Goal: Answer question/provide support: Share knowledge or assist other users

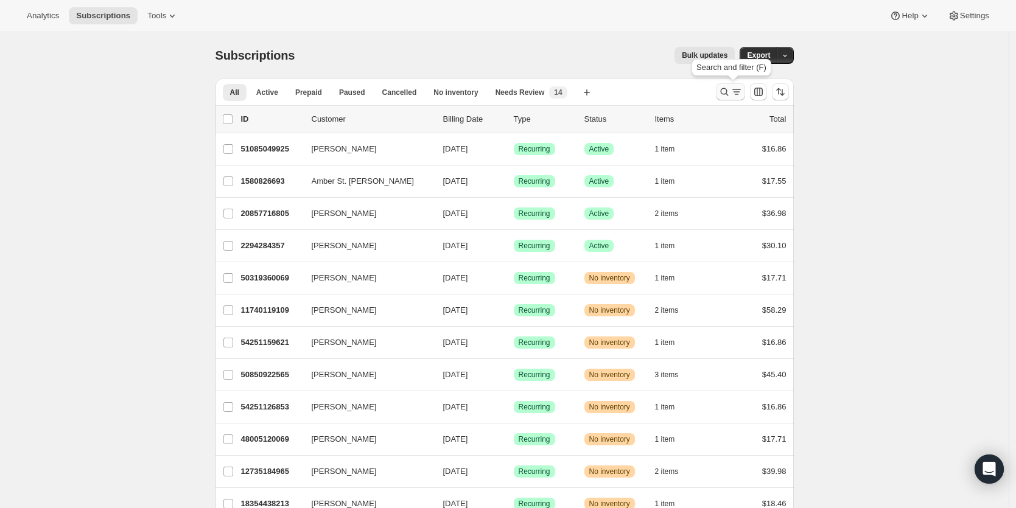
click at [726, 91] on icon "Search and filter results" at bounding box center [724, 92] width 12 height 12
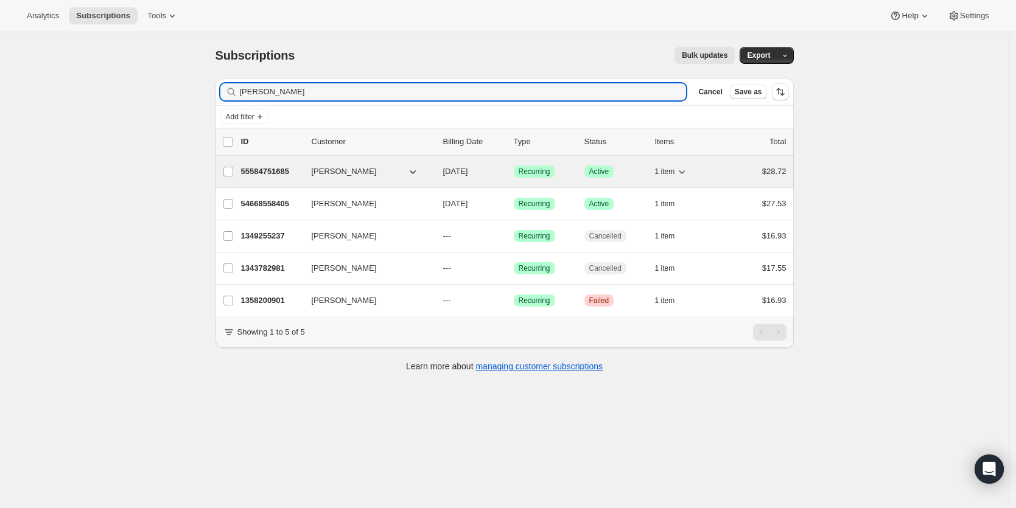
type input "julian"
click at [279, 175] on p "55584751685" at bounding box center [271, 172] width 61 height 12
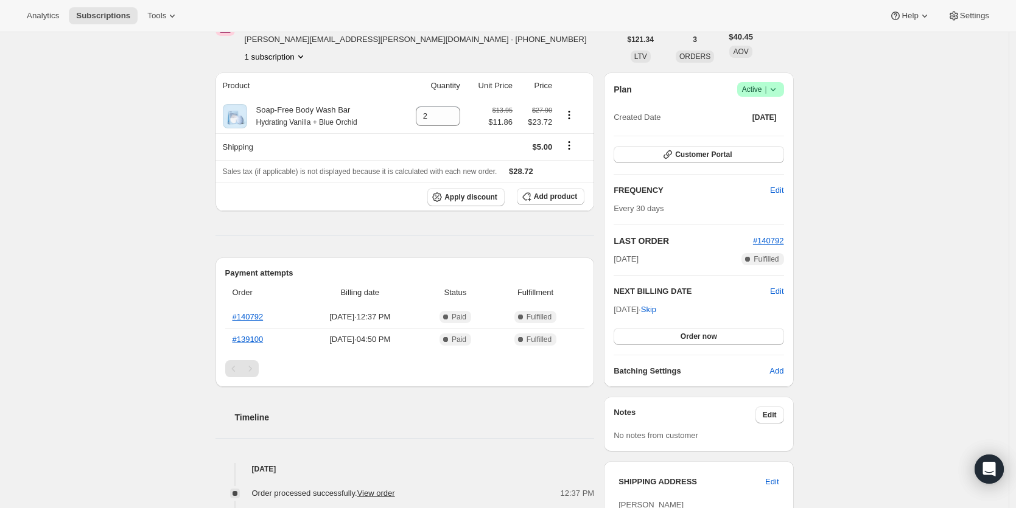
scroll to position [41, 0]
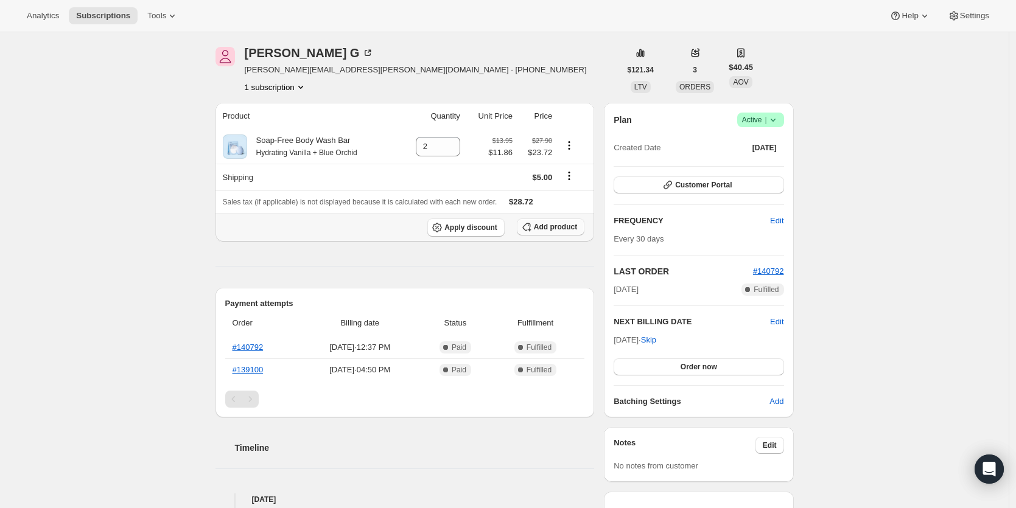
click at [548, 225] on span "Add product" at bounding box center [555, 227] width 43 height 10
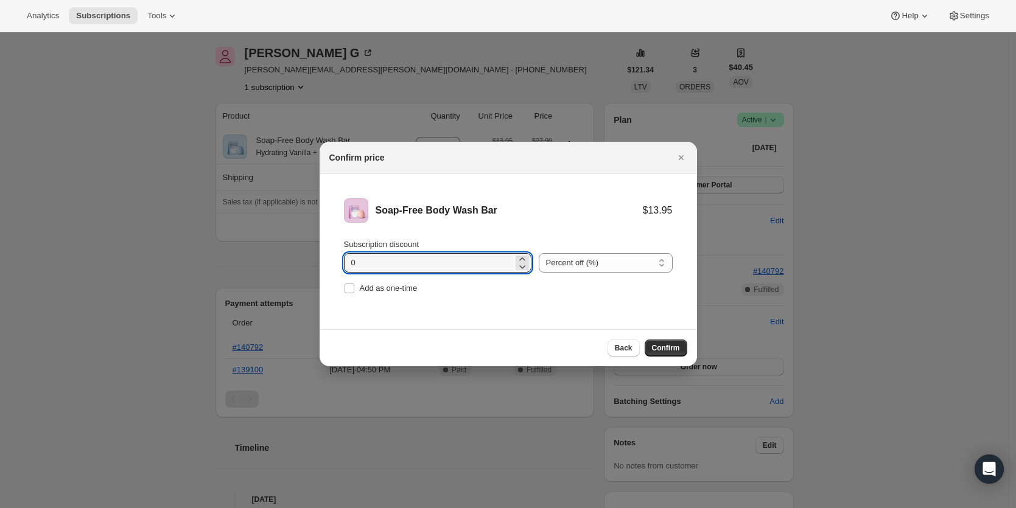
drag, startPoint x: 358, startPoint y: 264, endPoint x: 342, endPoint y: 264, distance: 15.8
click at [342, 264] on li "Soap-Free Body Wash Bar $13.95 Subscription discount 0 Percent off (%) Amount o…" at bounding box center [508, 247] width 377 height 147
type input "15"
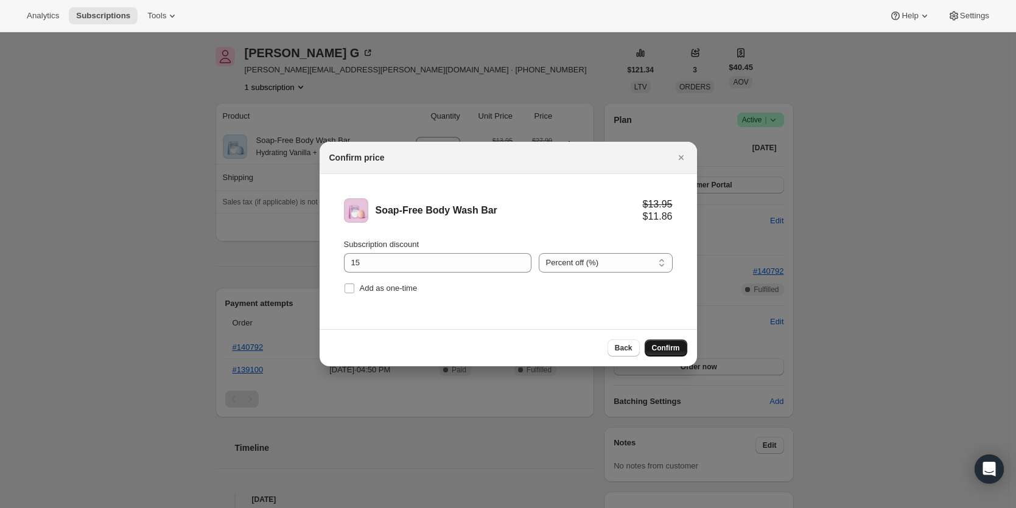
click at [660, 347] on span "Confirm" at bounding box center [666, 348] width 28 height 10
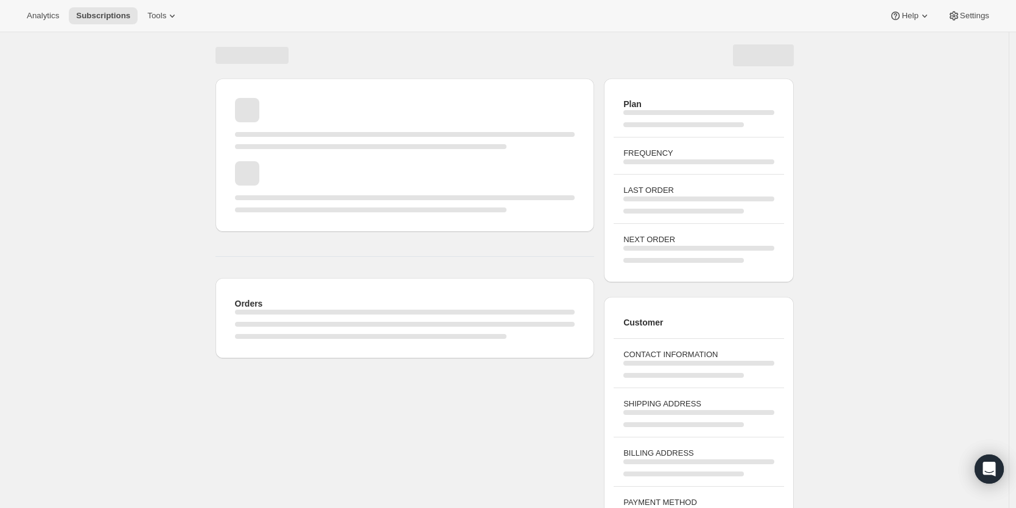
scroll to position [41, 0]
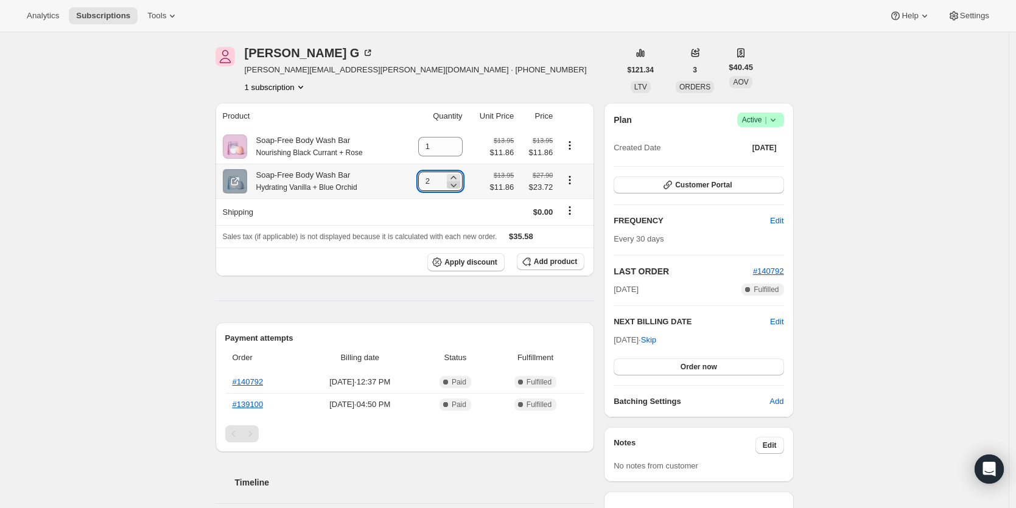
click at [456, 187] on icon at bounding box center [453, 186] width 6 height 4
type input "1"
click at [681, 187] on span "Customer Portal" at bounding box center [703, 185] width 57 height 10
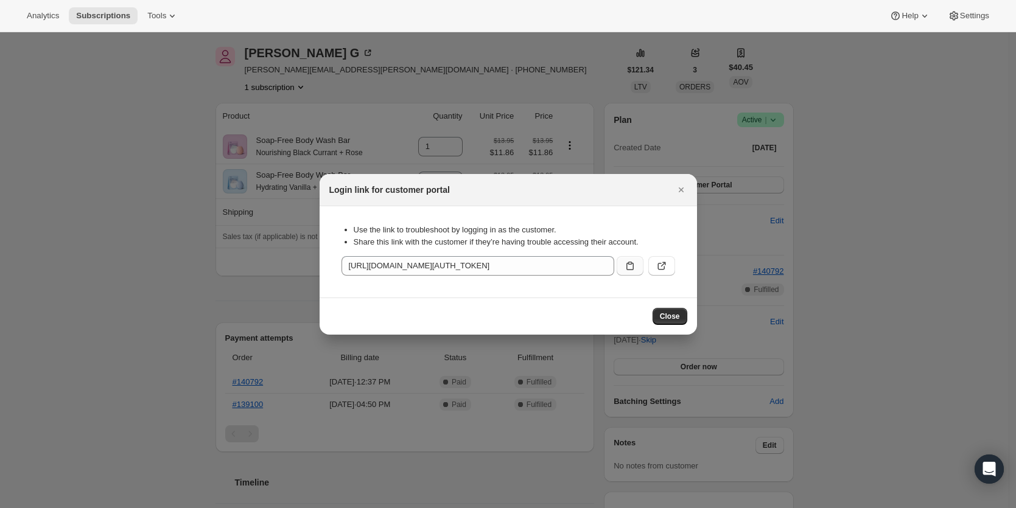
click at [631, 270] on icon ":rsc:" at bounding box center [630, 266] width 12 height 12
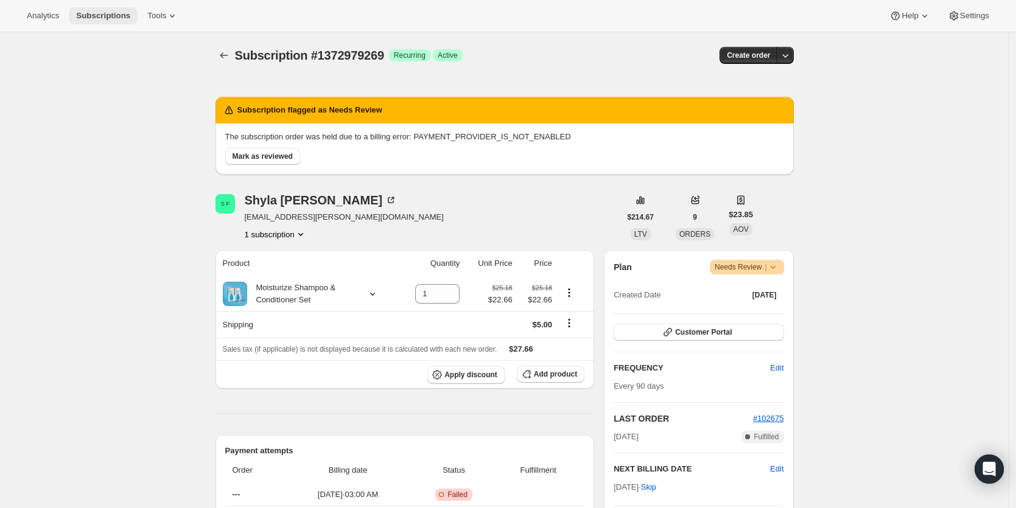
click at [105, 15] on span "Subscriptions" at bounding box center [103, 16] width 54 height 10
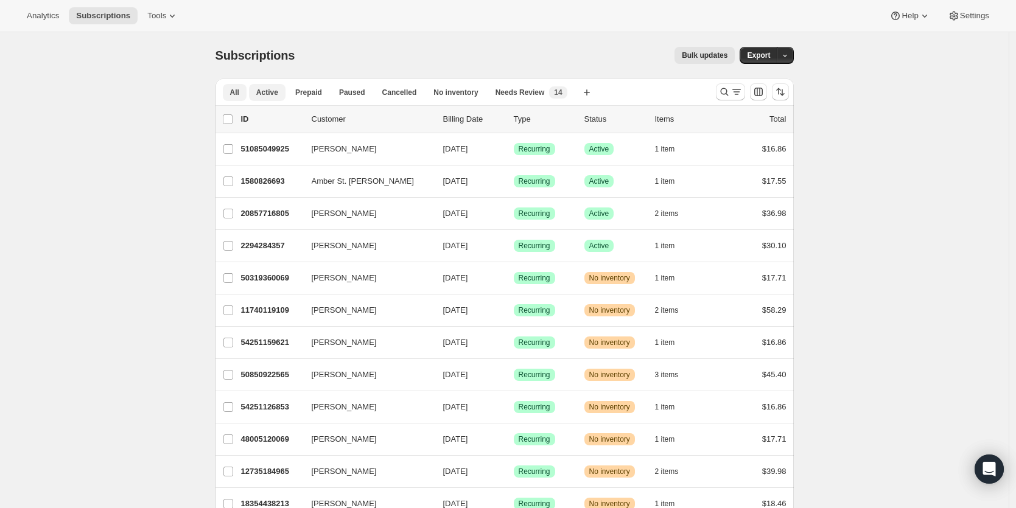
click at [265, 93] on span "Active" at bounding box center [267, 93] width 22 height 10
click at [727, 93] on icon "Search and filter results" at bounding box center [724, 92] width 12 height 12
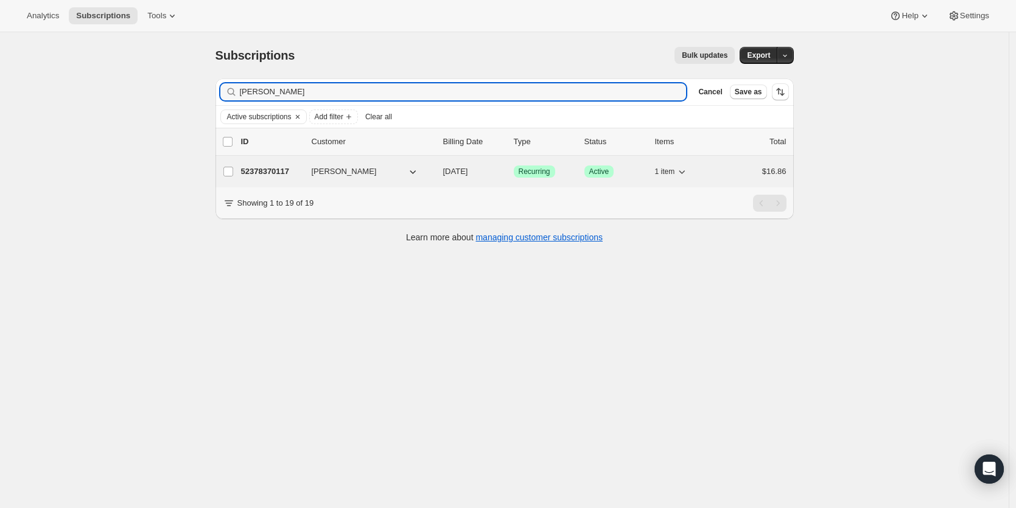
type input "[PERSON_NAME]"
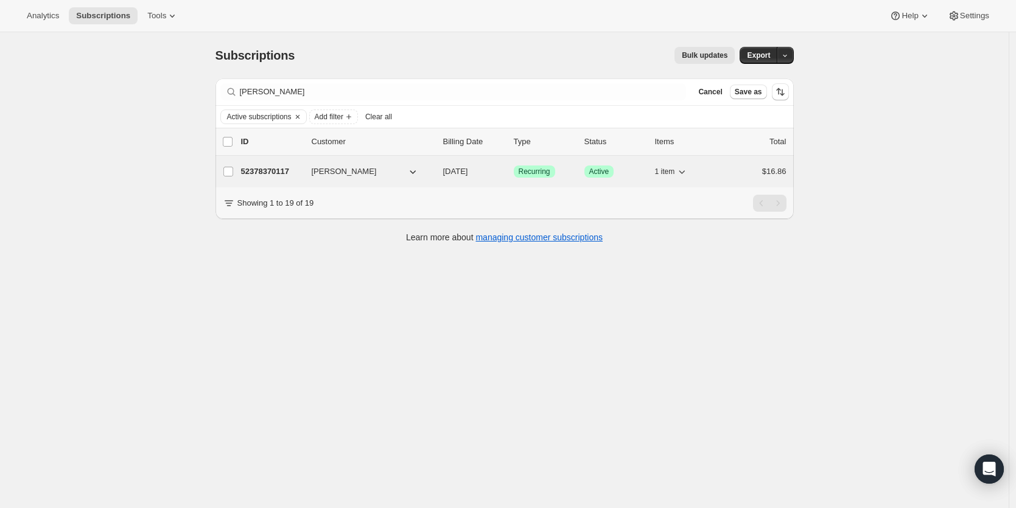
click at [264, 175] on p "52378370117" at bounding box center [271, 172] width 61 height 12
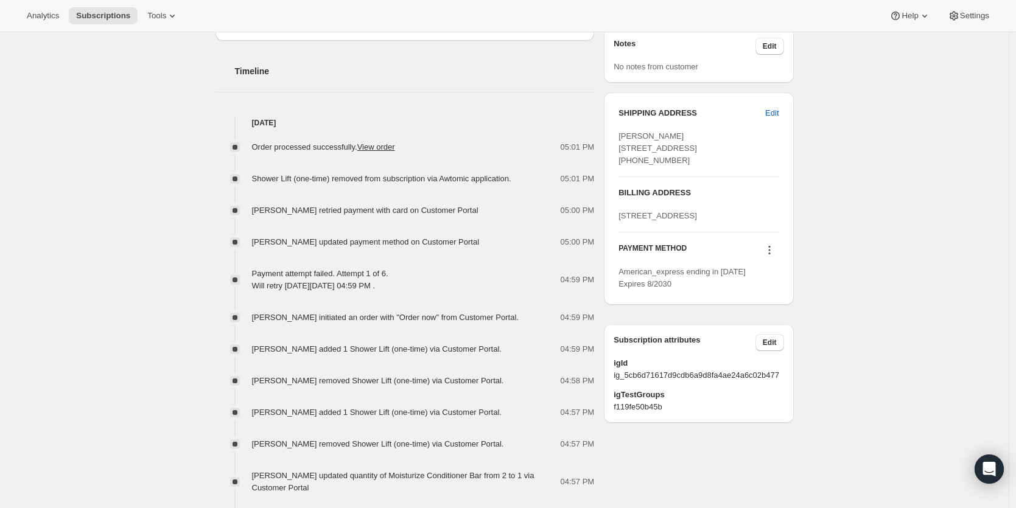
scroll to position [443, 0]
click at [383, 143] on link "View order" at bounding box center [376, 144] width 38 height 9
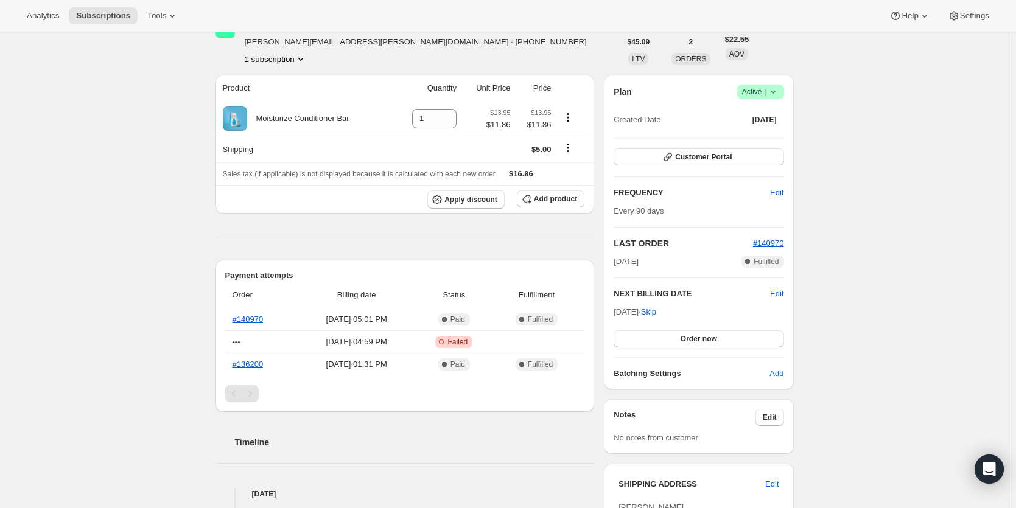
scroll to position [18, 0]
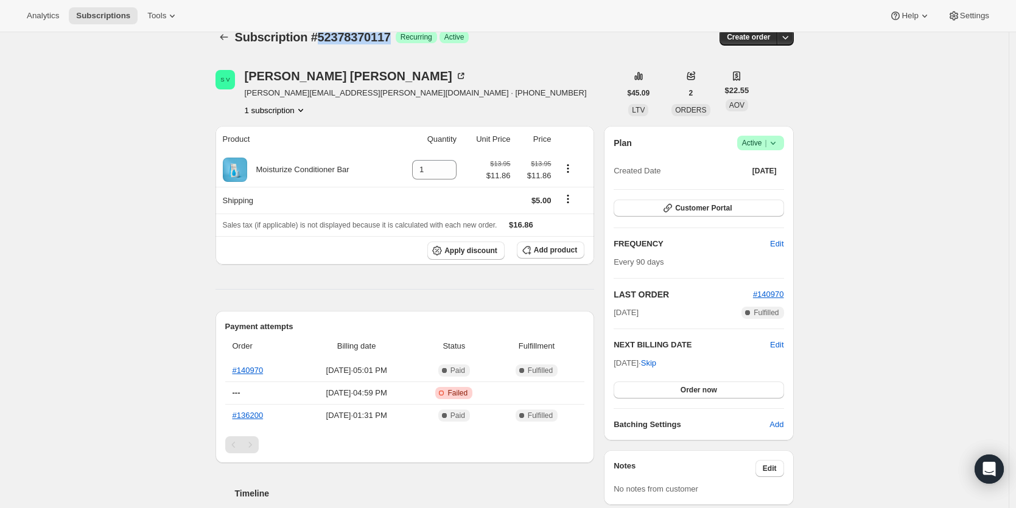
drag, startPoint x: 398, startPoint y: 35, endPoint x: 320, endPoint y: 38, distance: 78.0
click at [320, 38] on div "Subscription #52378370117 Success Recurring Success Active" at bounding box center [411, 37] width 352 height 17
copy span "52378370117"
click at [987, 471] on icon "Open Intercom Messenger" at bounding box center [989, 469] width 14 height 16
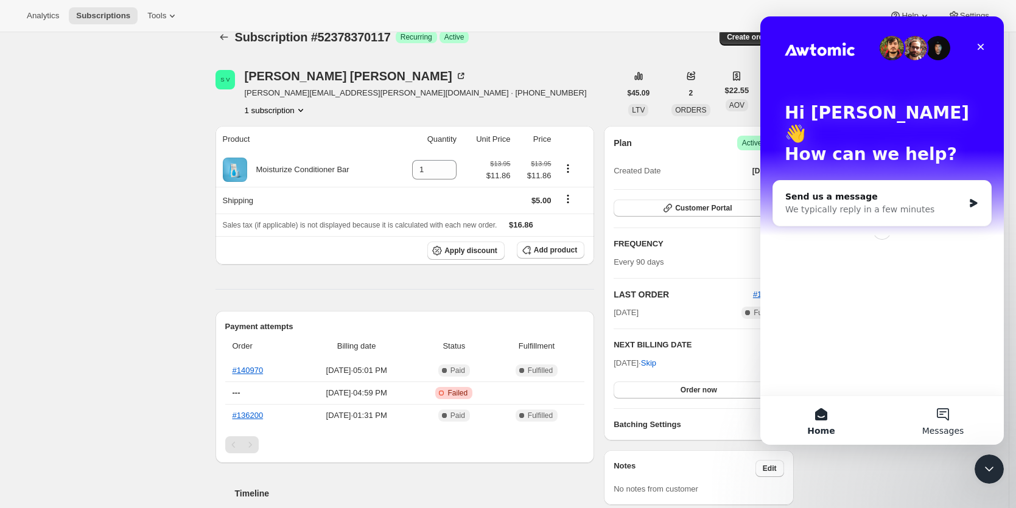
scroll to position [0, 0]
click at [937, 413] on button "Messages" at bounding box center [943, 420] width 122 height 49
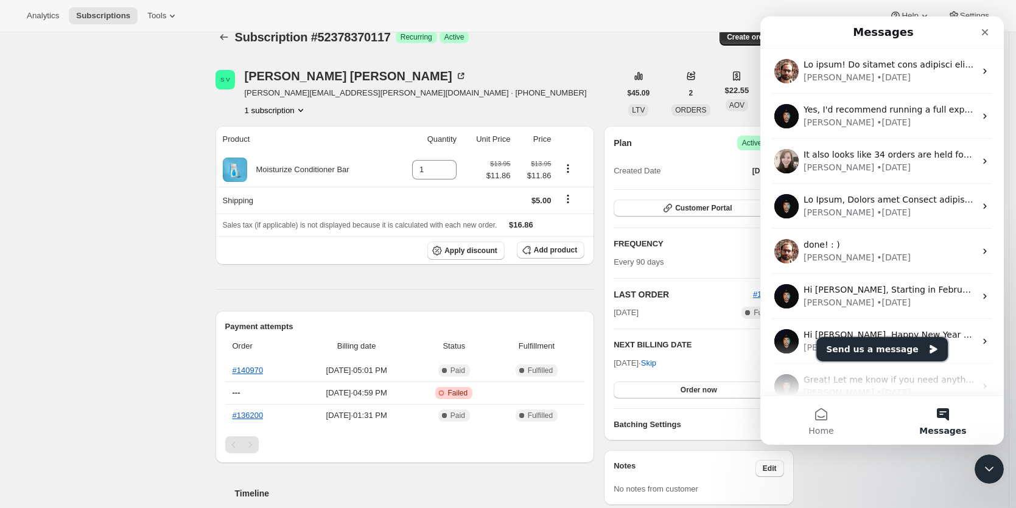
click at [899, 346] on button "Send us a message" at bounding box center [881, 349] width 131 height 24
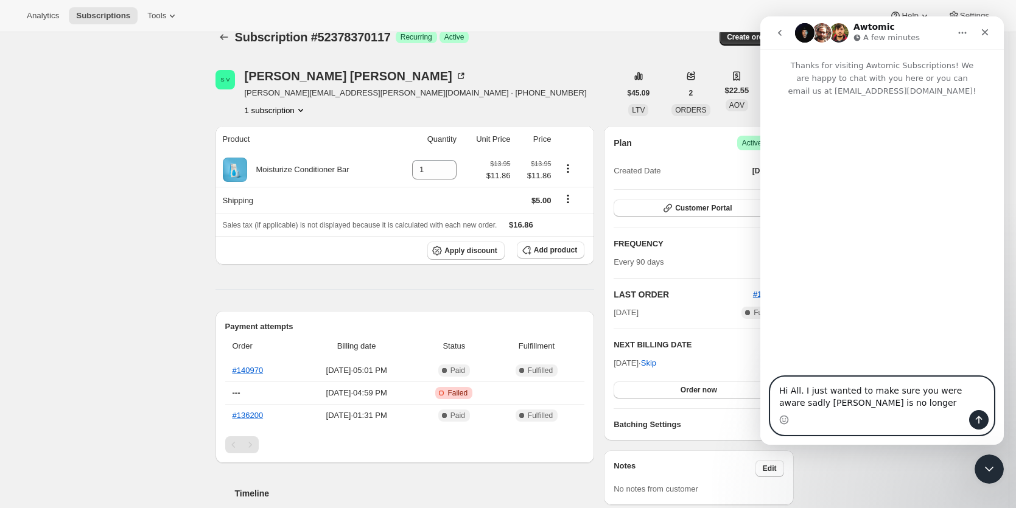
click at [887, 407] on textarea "Hi All. I just wanted to make sure you were aware sadly [PERSON_NAME] is no lon…" at bounding box center [882, 393] width 223 height 33
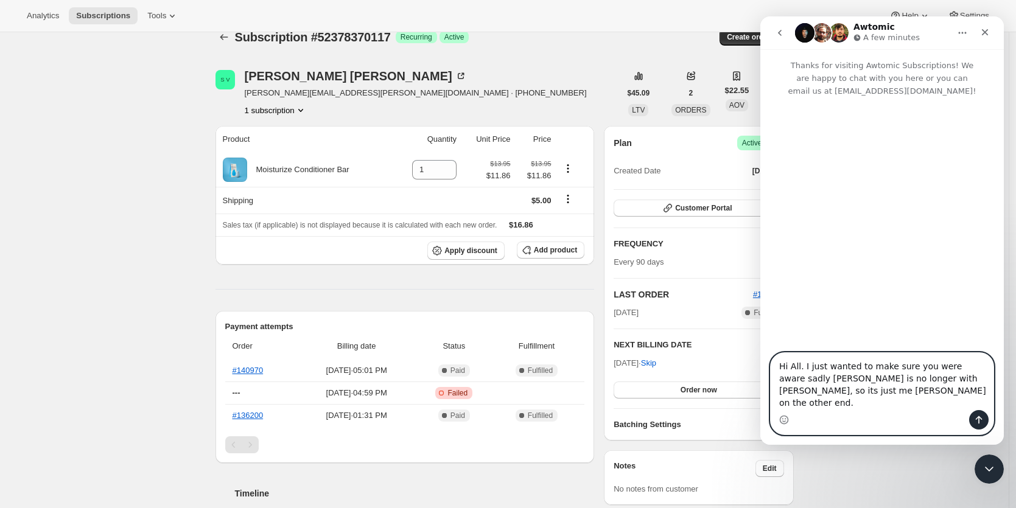
type textarea "Hi All. I just wanted to make sure you were aware sadly [PERSON_NAME] is no lon…"
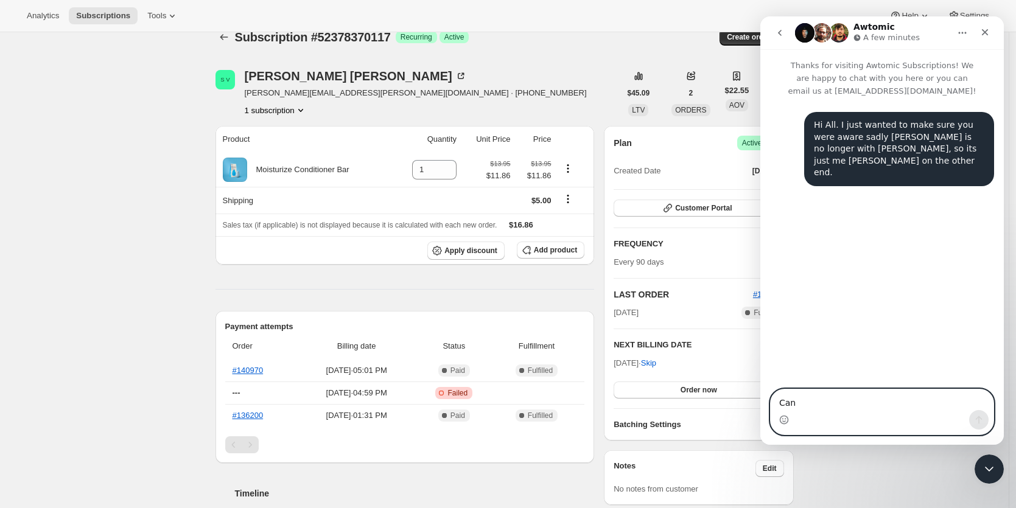
type textarea "Can"
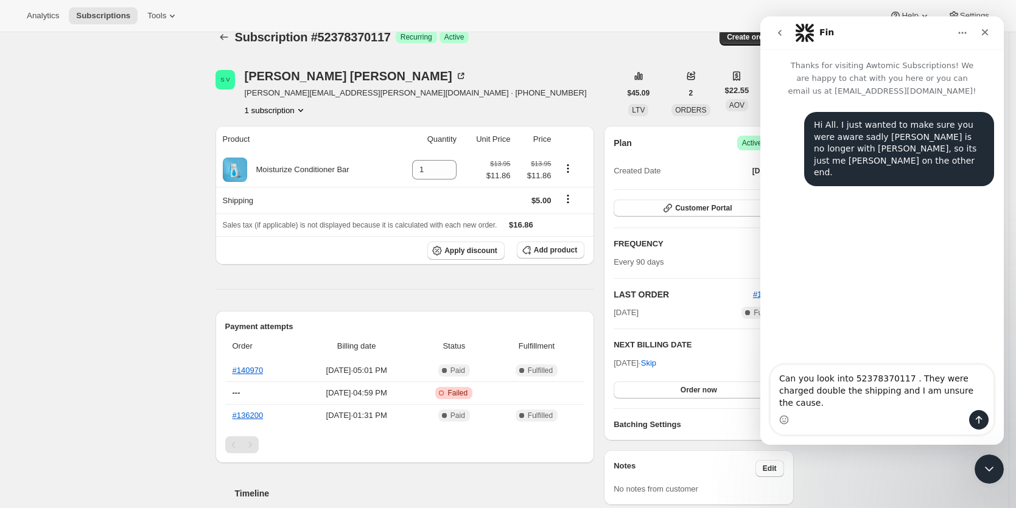
type textarea "Can you look into 52378370117 . They were charged double the shipping and I am …"
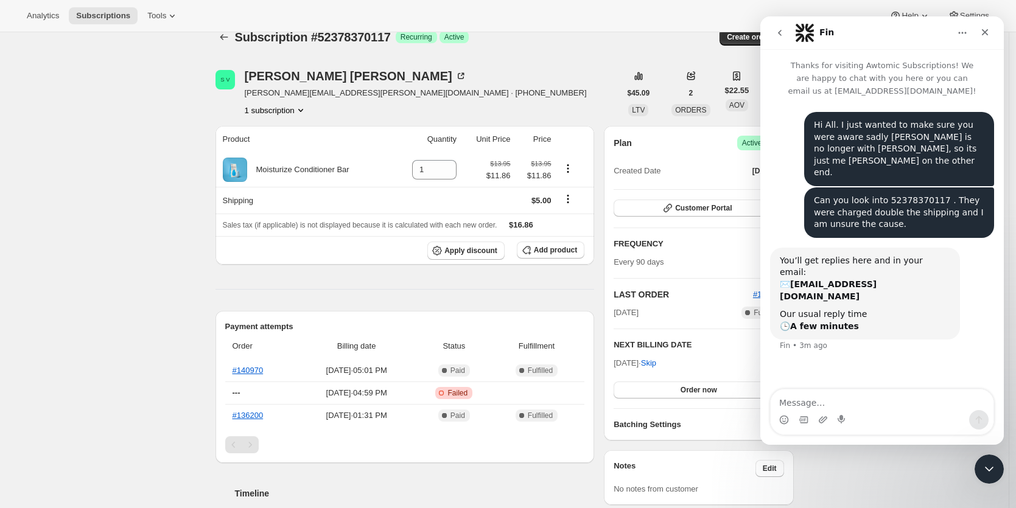
click at [380, 472] on div "Timeline" at bounding box center [404, 481] width 379 height 37
click at [687, 211] on span "Customer Portal" at bounding box center [703, 208] width 57 height 10
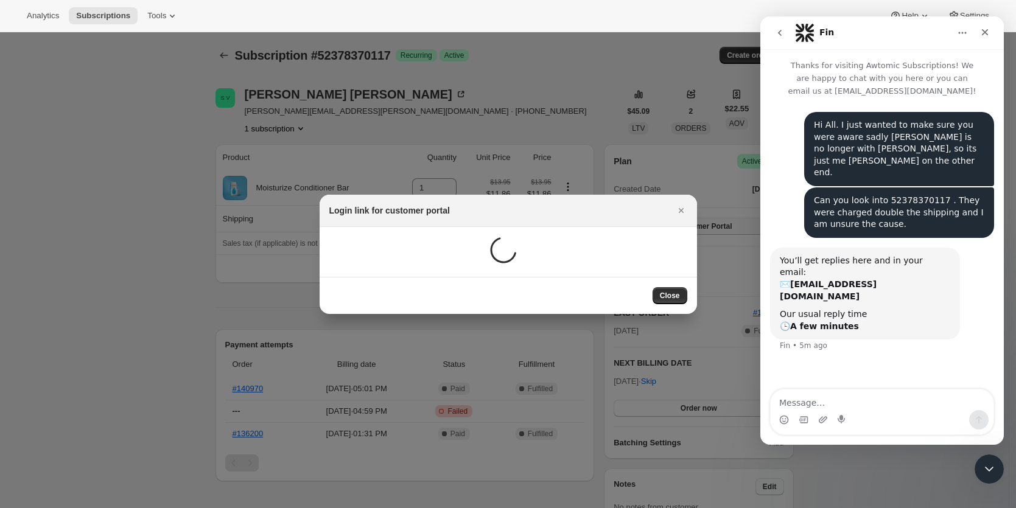
scroll to position [18, 0]
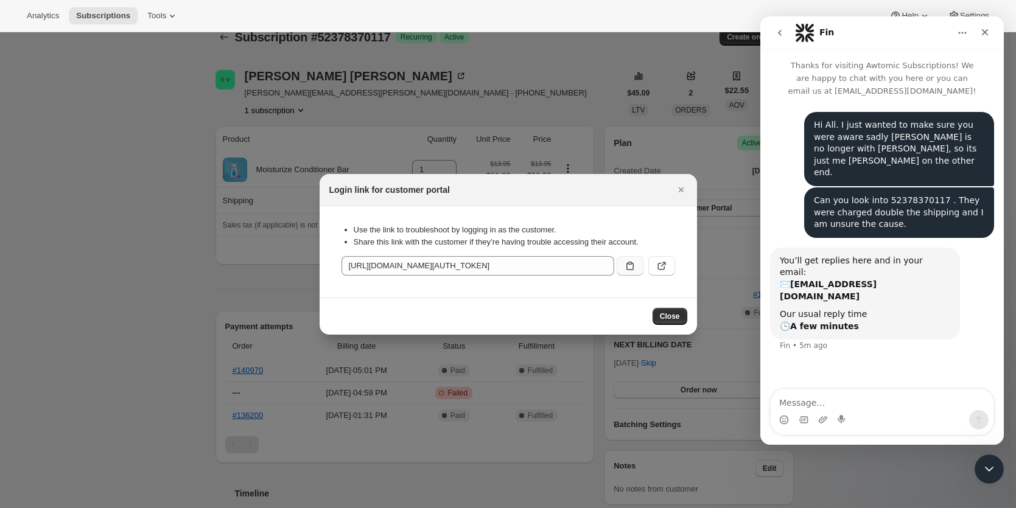
click at [631, 263] on icon ":rf0:" at bounding box center [629, 266] width 7 height 9
